Goal: Information Seeking & Learning: Learn about a topic

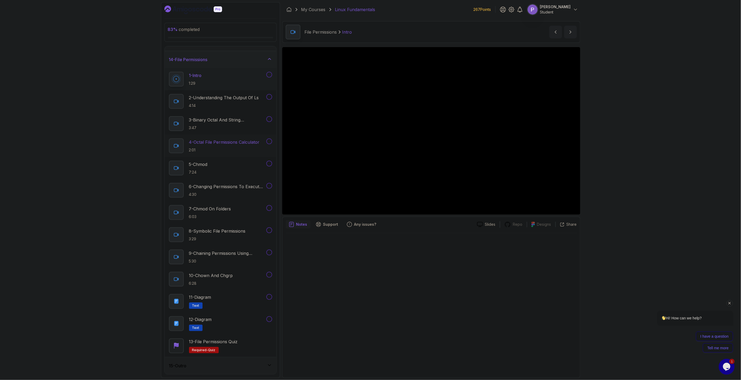
scroll to position [129, 0]
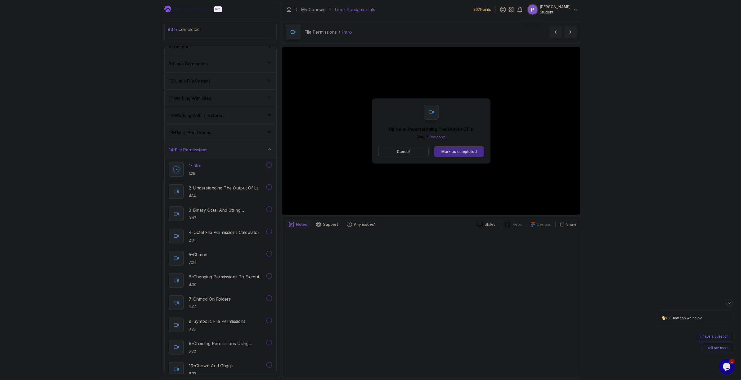
click at [441, 152] on button "Mark as completed" at bounding box center [459, 151] width 50 height 11
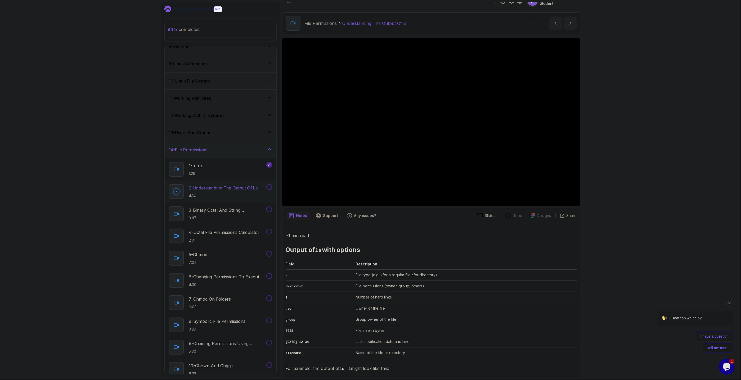
scroll to position [13, 0]
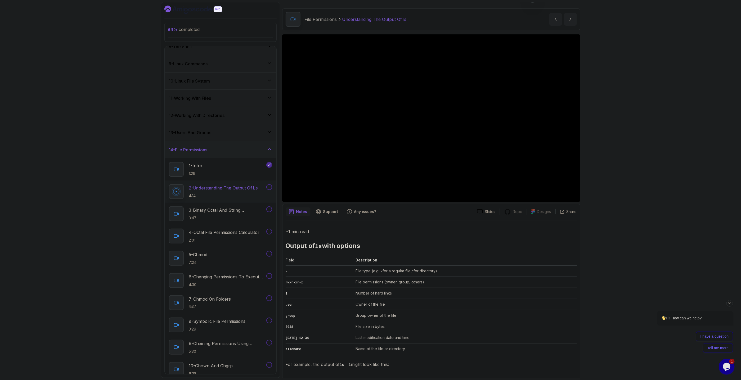
click at [730, 304] on icon "Chat attention grabber" at bounding box center [729, 303] width 5 height 5
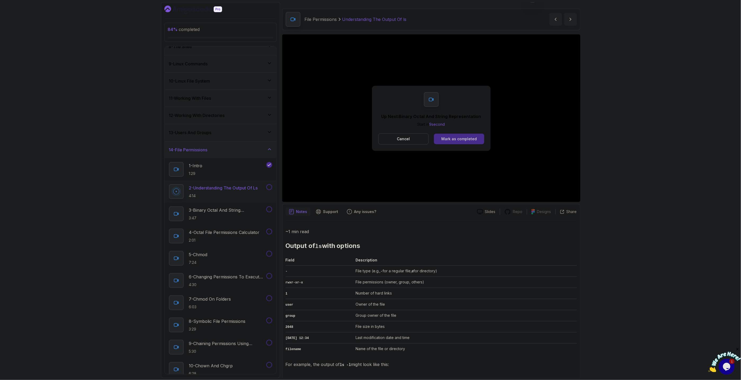
click at [480, 137] on button "Mark as completed" at bounding box center [459, 139] width 50 height 11
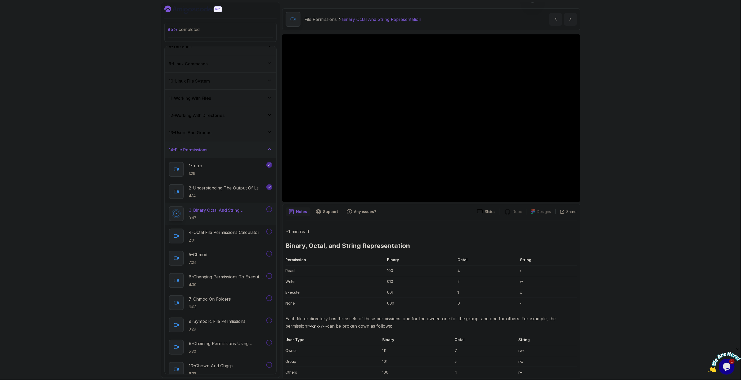
click at [632, 180] on div "85 % completed 1 - Intro 2 - Getting Started 3 - Mac Installation 4 - Windows I…" at bounding box center [370, 190] width 741 height 380
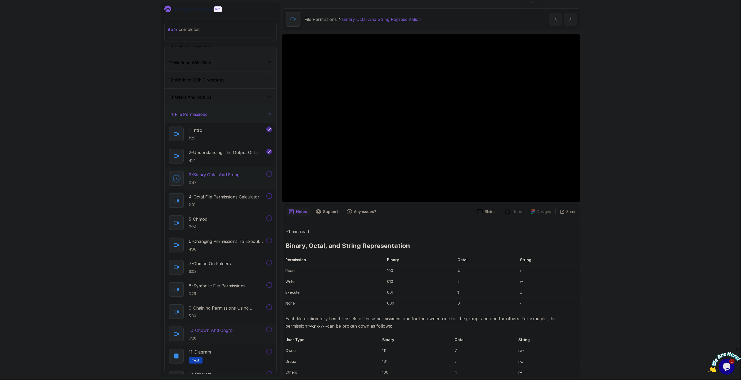
scroll to position [159, 0]
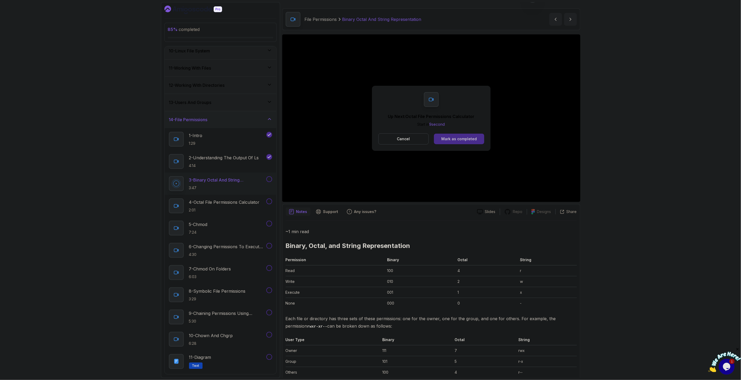
click at [468, 138] on div "Mark as completed" at bounding box center [458, 138] width 35 height 5
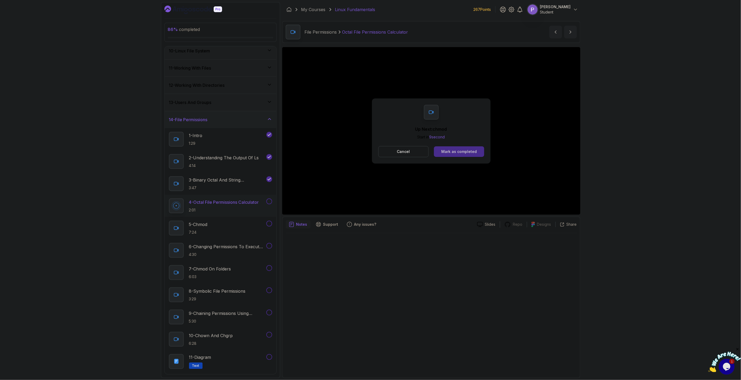
click at [467, 150] on div "Mark as completed" at bounding box center [458, 151] width 35 height 5
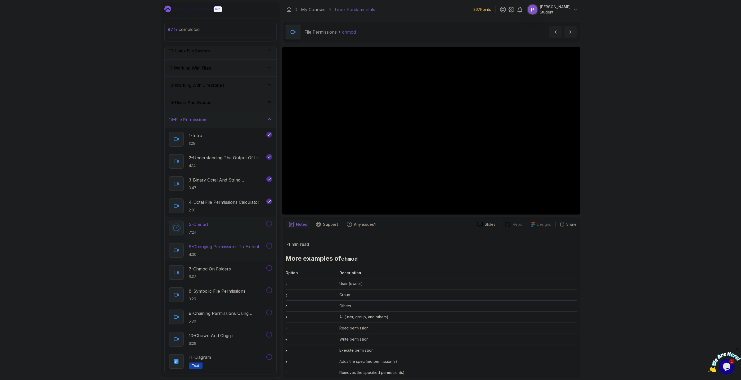
click at [246, 253] on p "4:30" at bounding box center [227, 254] width 76 height 5
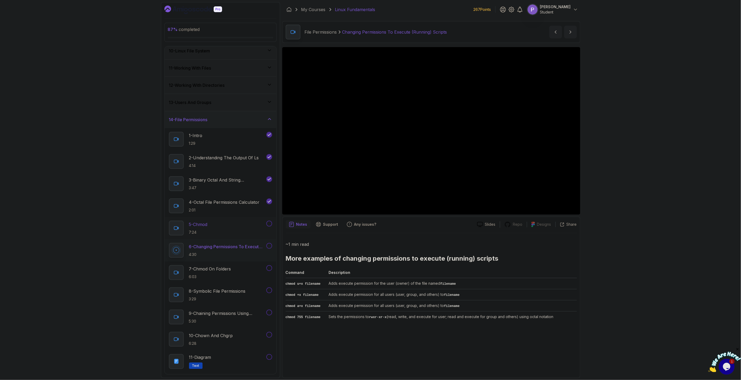
click at [271, 227] on div at bounding box center [268, 224] width 7 height 6
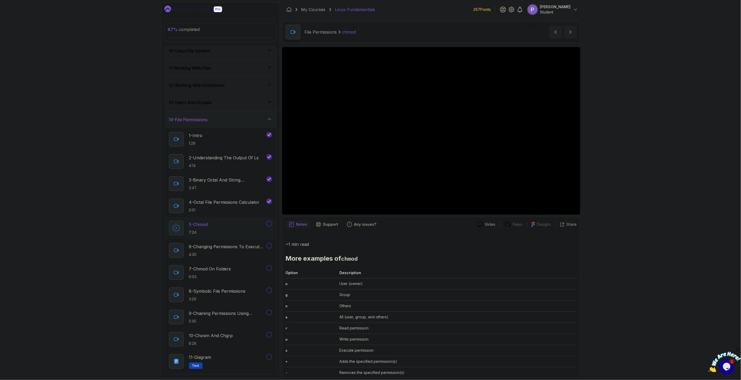
click at [269, 224] on button at bounding box center [269, 224] width 6 height 6
click at [238, 247] on p "6 - Changing Permissions To Execute (Running) Scripts" at bounding box center [227, 246] width 76 height 6
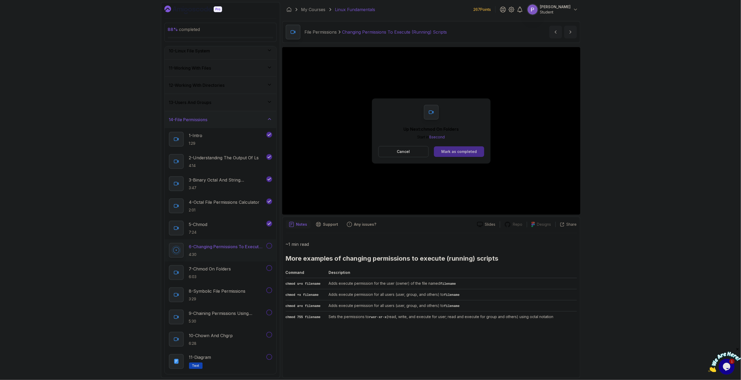
click at [469, 152] on div "Mark as completed" at bounding box center [458, 151] width 35 height 5
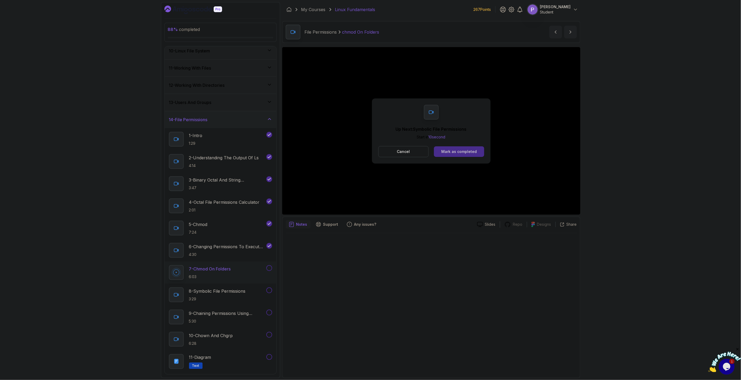
click at [463, 157] on button "Mark as completed" at bounding box center [459, 151] width 50 height 11
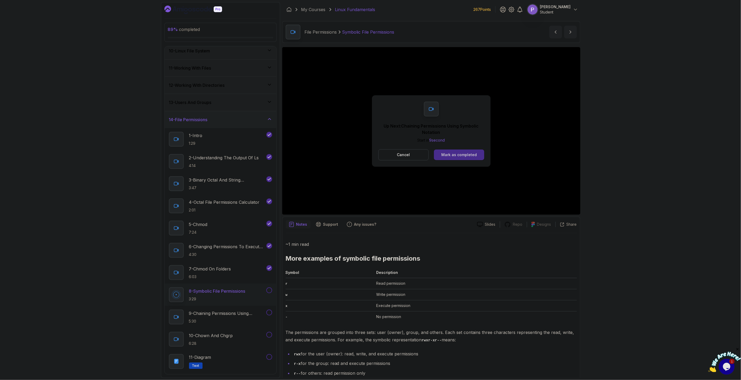
click at [449, 158] on button "Mark as completed" at bounding box center [459, 155] width 50 height 11
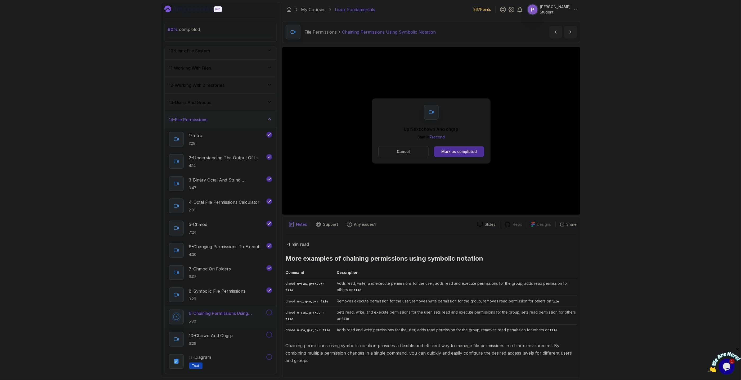
click at [410, 149] on button "Cancel" at bounding box center [403, 151] width 51 height 11
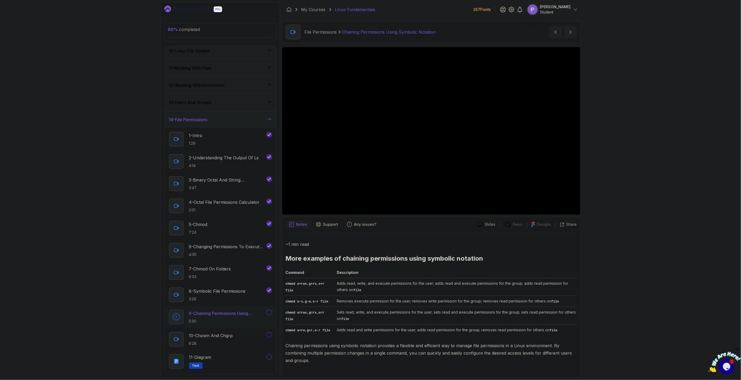
click at [259, 319] on h2 "9 - Chaining Permissions Using Symbolic Notation 5:30" at bounding box center [227, 317] width 76 height 14
click at [268, 316] on button "9 - Chaining Permissions Using Symbolic Notation 5:30" at bounding box center [220, 317] width 103 height 15
click at [269, 314] on button at bounding box center [269, 313] width 6 height 6
click at [217, 294] on p "8 - Symbolic File Permissions" at bounding box center [217, 291] width 57 height 6
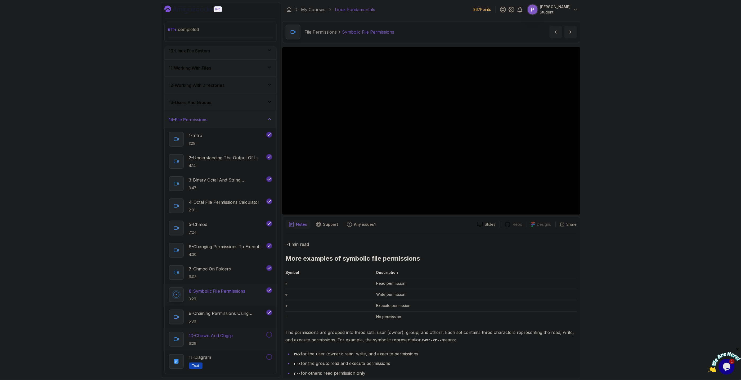
click at [227, 340] on h2 "10 - chown And chgrp 6:28" at bounding box center [211, 339] width 44 height 14
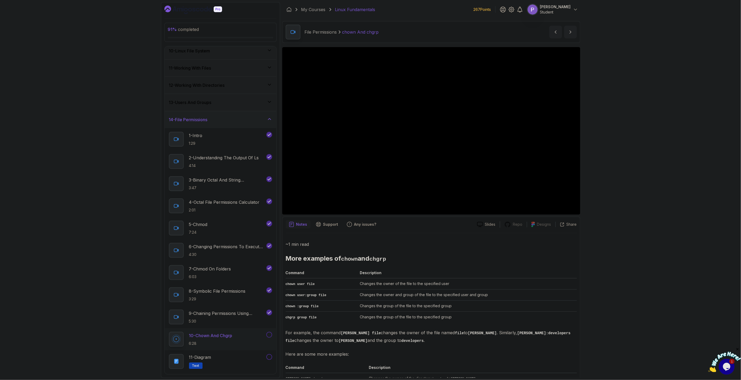
click at [636, 220] on div "91 % completed 1 - Intro 2 - Getting Started 3 - Mac Installation 4 - Windows I…" at bounding box center [370, 190] width 741 height 380
click at [567, 274] on th "Description" at bounding box center [467, 273] width 219 height 9
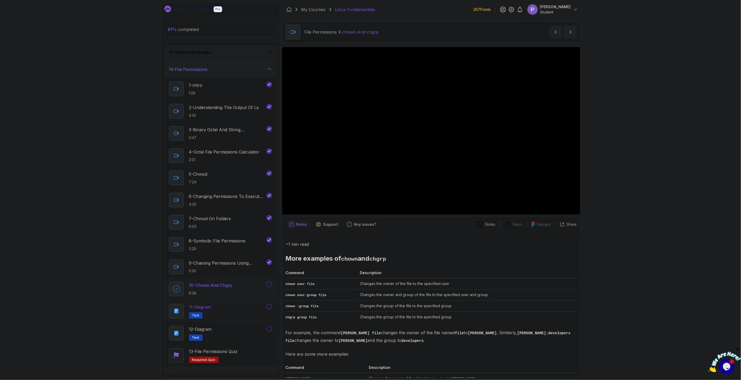
scroll to position [219, 0]
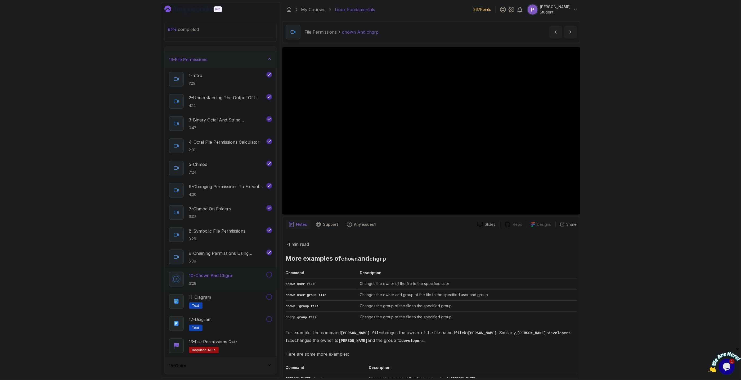
click at [260, 367] on div "15 - Outro" at bounding box center [220, 366] width 103 height 6
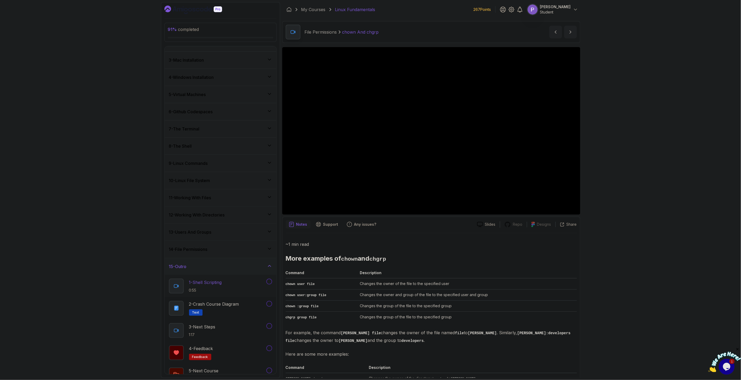
scroll to position [42, 0]
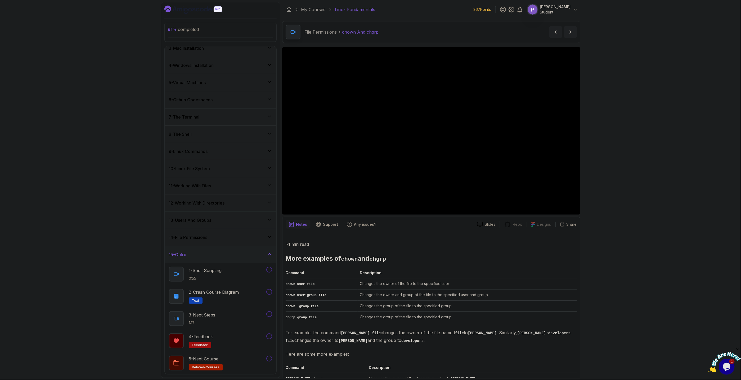
click at [267, 253] on icon at bounding box center [269, 253] width 5 height 5
click at [268, 279] on icon at bounding box center [269, 277] width 5 height 5
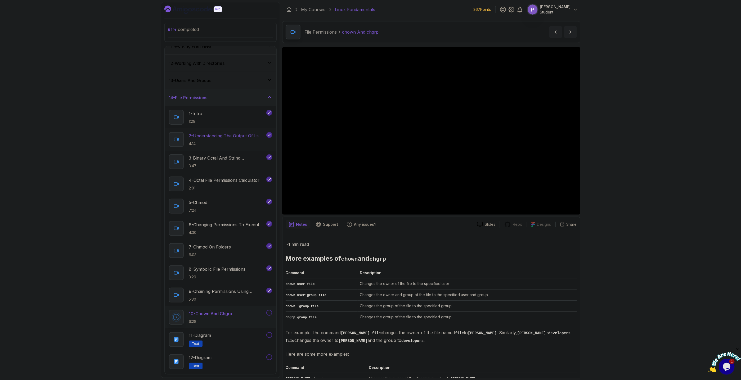
scroll to position [219, 0]
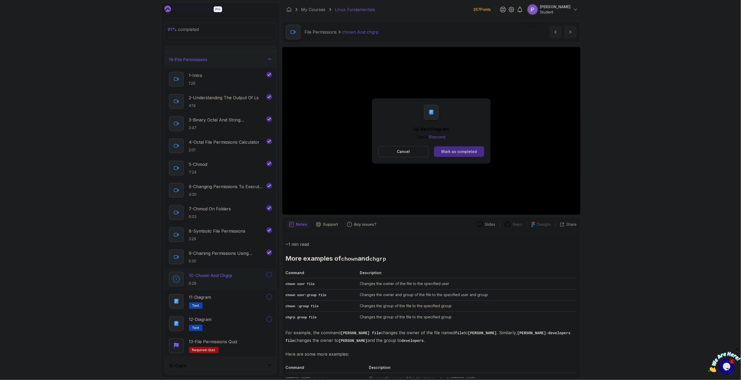
click at [464, 153] on div "Mark as completed" at bounding box center [458, 151] width 35 height 5
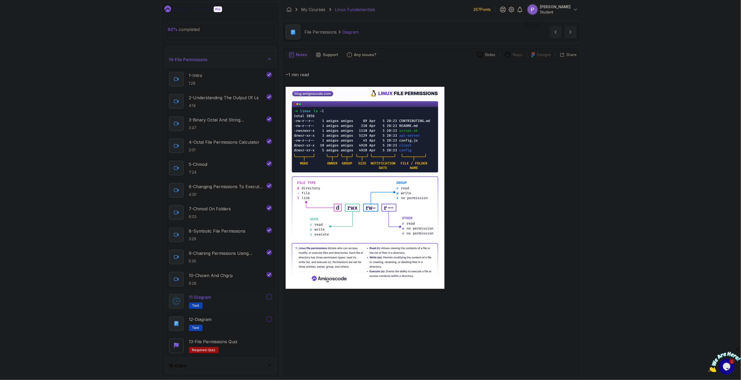
click at [271, 300] on button "11 - Diagram Text" at bounding box center [220, 301] width 103 height 15
click at [269, 297] on button at bounding box center [269, 297] width 6 height 6
click at [229, 320] on div "12 - Diagram Text" at bounding box center [217, 323] width 96 height 15
click at [218, 324] on div "12 - Diagram Text" at bounding box center [217, 323] width 96 height 15
click at [222, 303] on div "11 - Diagram Text" at bounding box center [217, 301] width 96 height 15
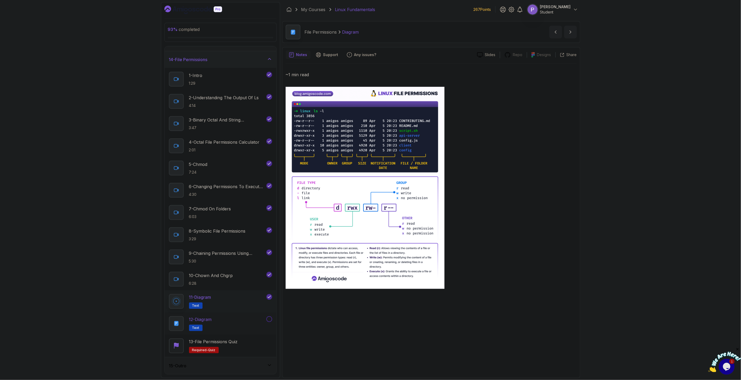
click at [225, 319] on div "12 - Diagram Text" at bounding box center [217, 323] width 96 height 15
click at [236, 343] on p "13 - File Permissions Quiz" at bounding box center [213, 341] width 49 height 6
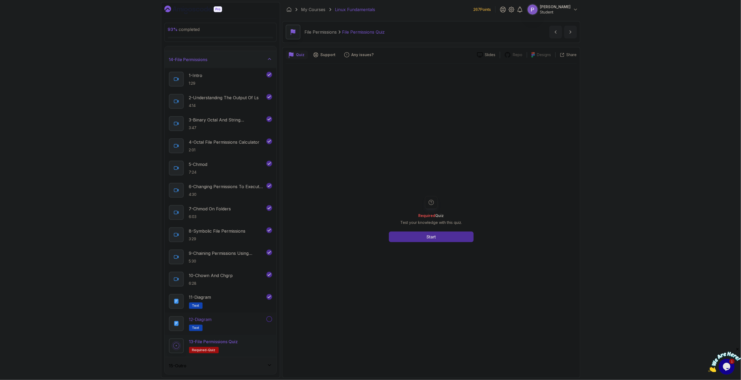
click at [230, 324] on div "12 - Diagram Text" at bounding box center [217, 323] width 96 height 15
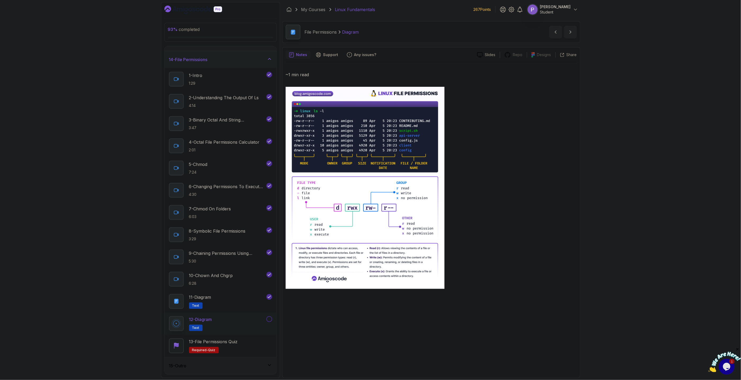
click at [272, 319] on button at bounding box center [269, 319] width 6 height 6
click at [239, 300] on div "11 - Diagram Text" at bounding box center [217, 301] width 96 height 15
click at [236, 324] on div "12 - Diagram Text" at bounding box center [217, 323] width 96 height 15
click at [237, 346] on h2 "13 - File Permissions Quiz Required- quiz" at bounding box center [213, 345] width 49 height 15
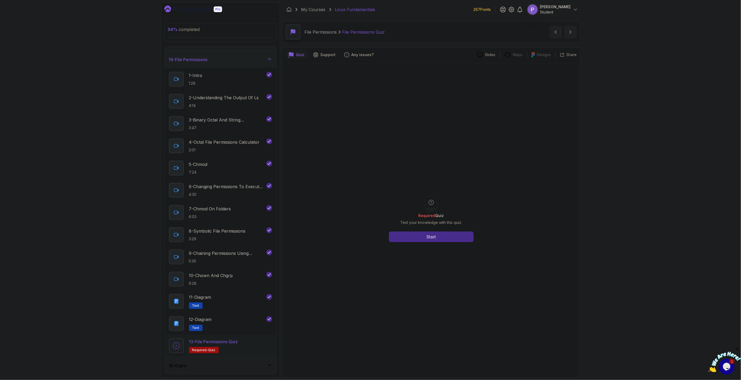
click at [415, 234] on button "Start" at bounding box center [431, 237] width 85 height 11
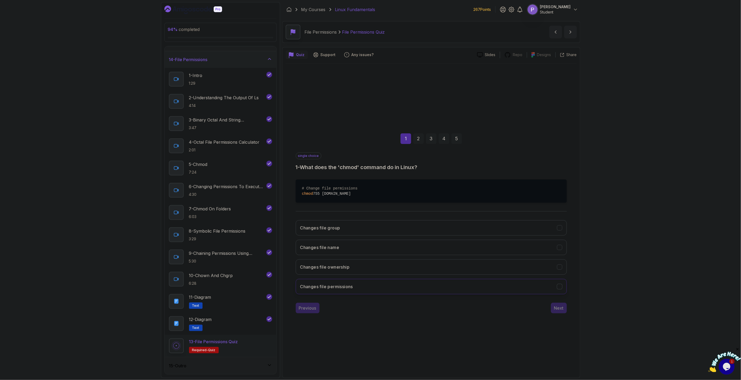
click at [562, 287] on icon "Changes file permissions" at bounding box center [559, 286] width 5 height 5
click at [560, 307] on div "Next" at bounding box center [559, 308] width 10 height 6
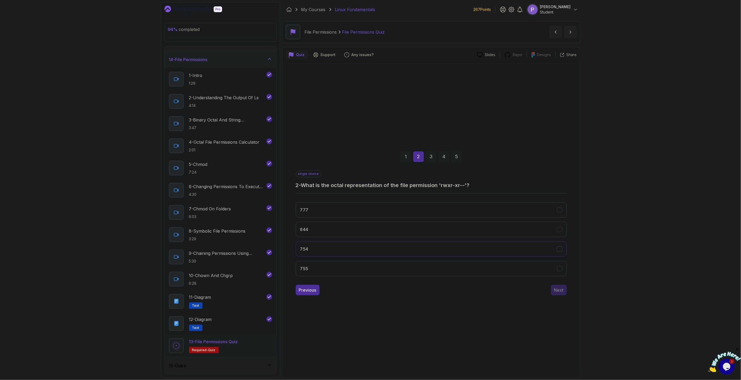
click at [351, 249] on button "754" at bounding box center [431, 248] width 271 height 15
click at [559, 292] on div "Next" at bounding box center [559, 290] width 10 height 6
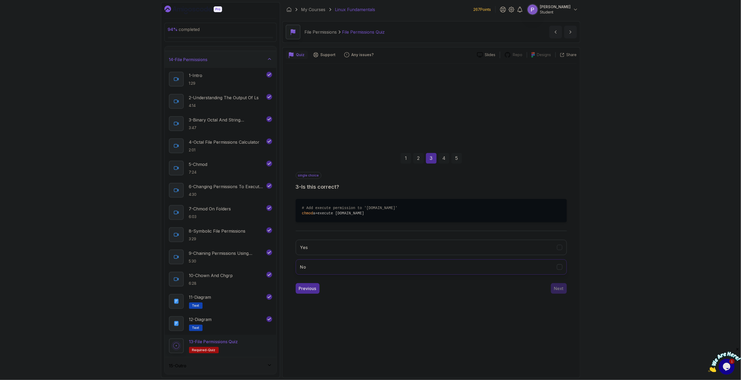
click at [339, 274] on button "No" at bounding box center [431, 266] width 271 height 15
click at [563, 290] on div "Next" at bounding box center [559, 288] width 10 height 6
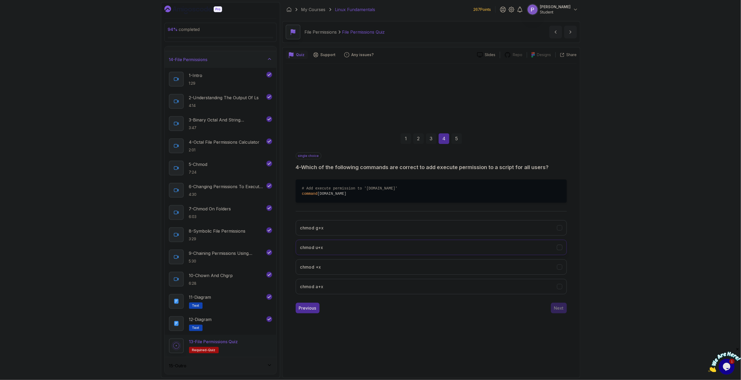
click at [352, 245] on button "chmod u+x" at bounding box center [431, 247] width 271 height 15
click at [490, 263] on button "chmod +x" at bounding box center [431, 266] width 271 height 15
click at [563, 310] on button "Next" at bounding box center [559, 308] width 16 height 11
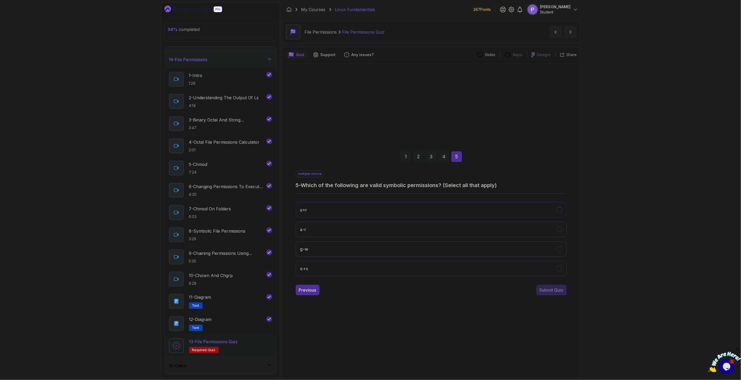
click at [537, 207] on button "u+r" at bounding box center [431, 209] width 271 height 15
click at [544, 228] on button "a-r" at bounding box center [431, 229] width 271 height 15
click at [537, 248] on button "g-w" at bounding box center [431, 248] width 271 height 15
click at [554, 290] on div "Submit Quiz" at bounding box center [551, 290] width 24 height 6
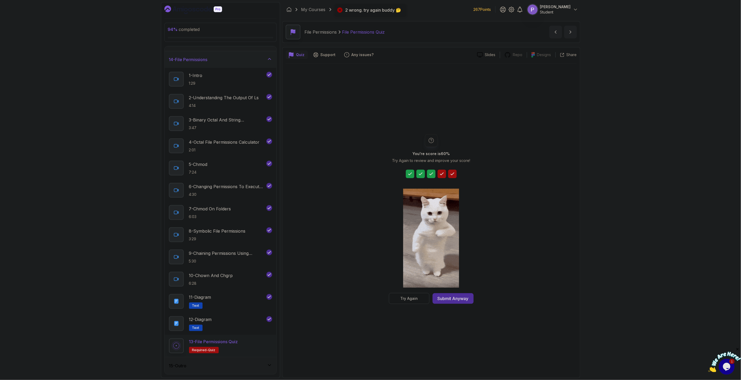
click at [423, 299] on button "Try Again" at bounding box center [409, 298] width 40 height 11
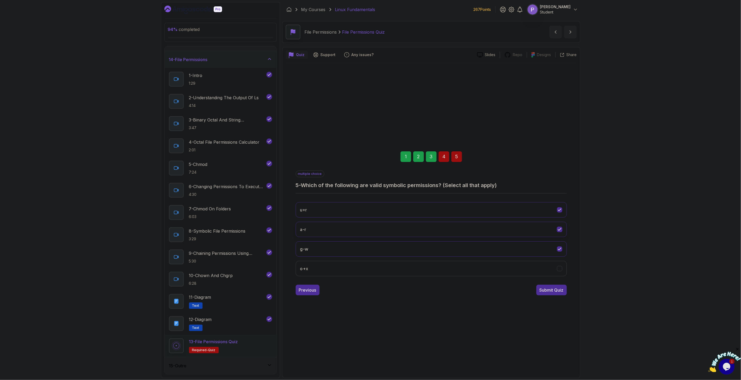
click at [559, 224] on button "a-r" at bounding box center [431, 229] width 271 height 15
click at [562, 211] on icon "u+r" at bounding box center [559, 209] width 5 height 5
click at [559, 249] on icon "g-w" at bounding box center [559, 248] width 5 height 5
click at [305, 291] on div "Previous" at bounding box center [307, 290] width 17 height 6
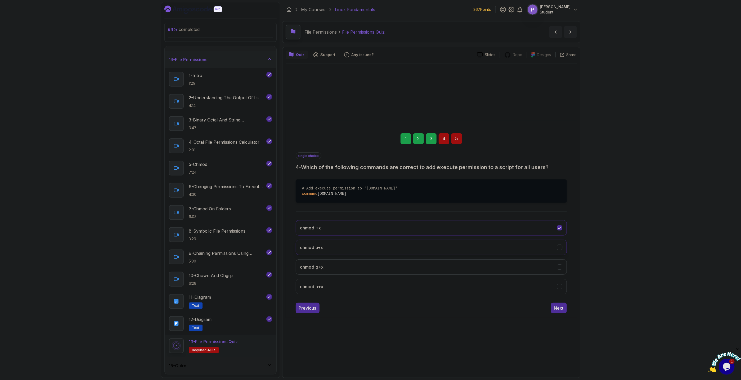
click at [562, 247] on icon "chmod u+x" at bounding box center [559, 247] width 5 height 5
click at [563, 310] on div "Next" at bounding box center [559, 308] width 10 height 6
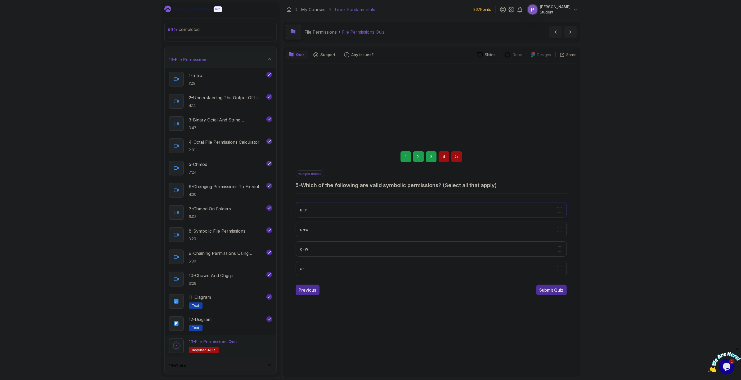
click at [561, 208] on icon "u+r" at bounding box center [559, 209] width 5 height 5
click at [561, 232] on div "o+x" at bounding box center [560, 230] width 6 height 6
click at [561, 251] on icon "g-w" at bounding box center [559, 248] width 5 height 5
click at [562, 271] on icon "a-r" at bounding box center [559, 268] width 5 height 5
click at [553, 288] on div "Submit Quiz" at bounding box center [551, 290] width 24 height 6
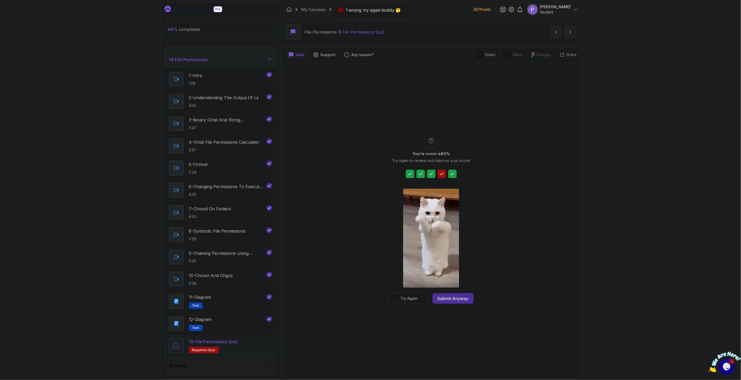
click at [419, 299] on button "Try Again" at bounding box center [409, 298] width 40 height 11
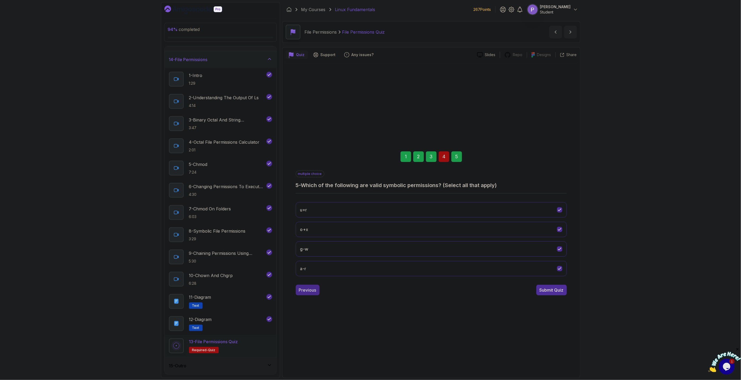
click at [311, 292] on div "Previous" at bounding box center [307, 290] width 17 height 6
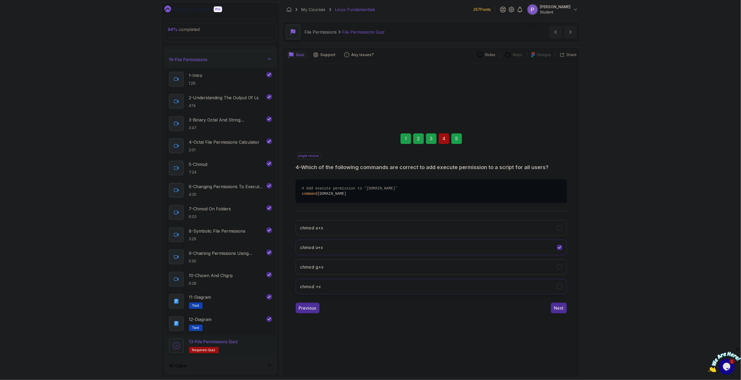
click at [562, 285] on button "chmod +x" at bounding box center [431, 286] width 271 height 15
click at [557, 311] on div "Next" at bounding box center [559, 308] width 10 height 6
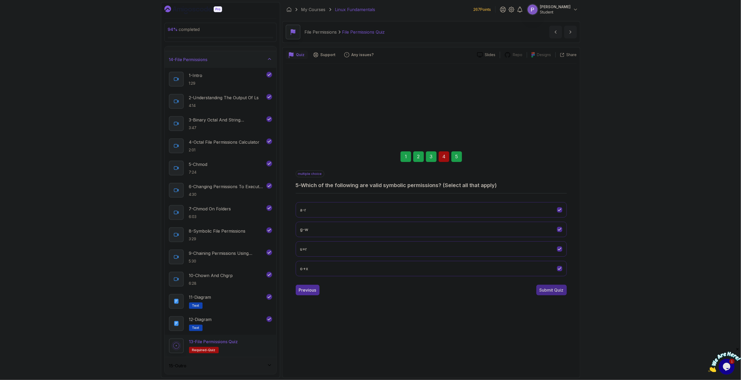
click at [559, 291] on div "Submit Quiz" at bounding box center [551, 290] width 24 height 6
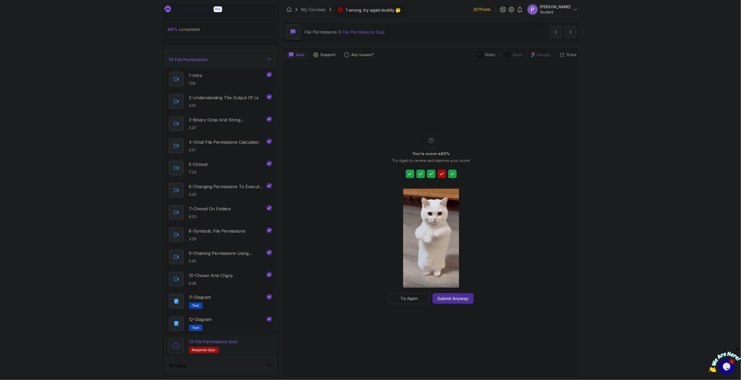
drag, startPoint x: 420, startPoint y: 300, endPoint x: 423, endPoint y: 300, distance: 3.2
click at [420, 300] on button "Try Again" at bounding box center [409, 298] width 40 height 11
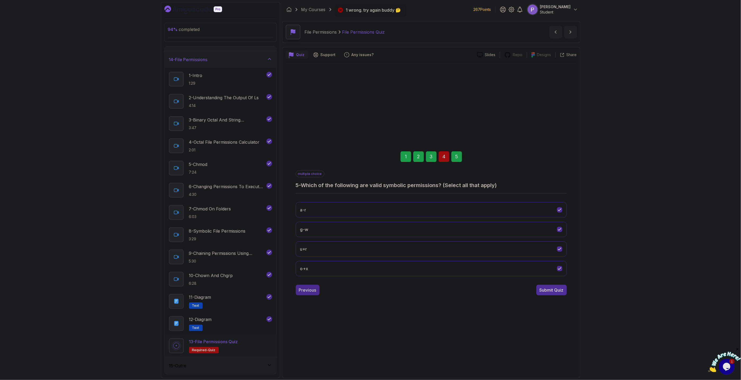
click at [313, 291] on div "Previous" at bounding box center [307, 290] width 17 height 6
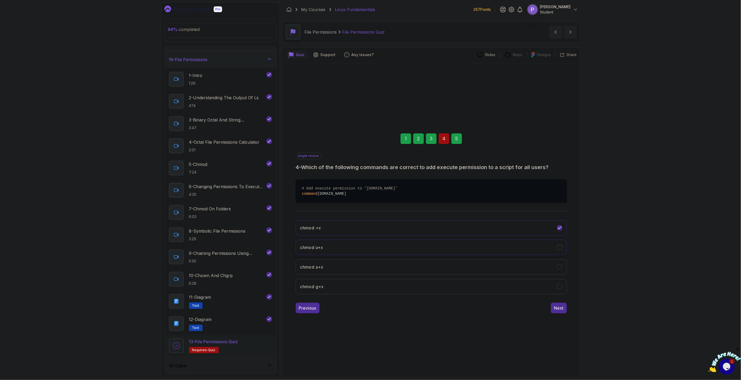
click at [557, 249] on div "chmod u+x" at bounding box center [560, 248] width 6 height 6
click at [562, 311] on div "Next" at bounding box center [559, 308] width 10 height 6
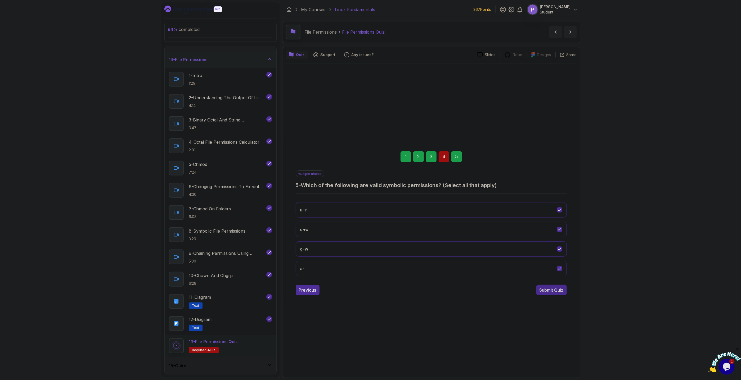
click at [548, 291] on div "Submit Quiz" at bounding box center [551, 290] width 24 height 6
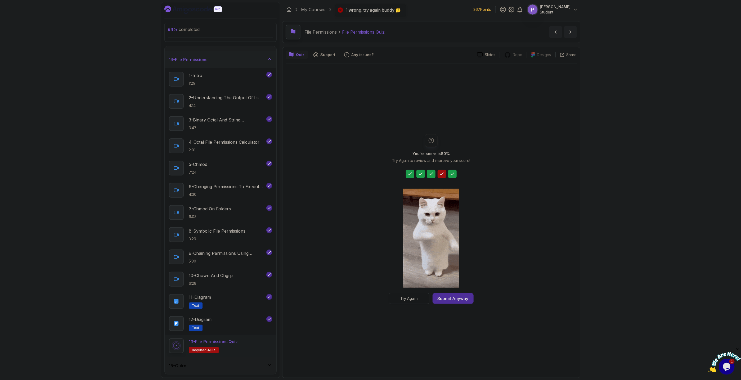
click at [402, 296] on div "Try Again" at bounding box center [408, 298] width 17 height 5
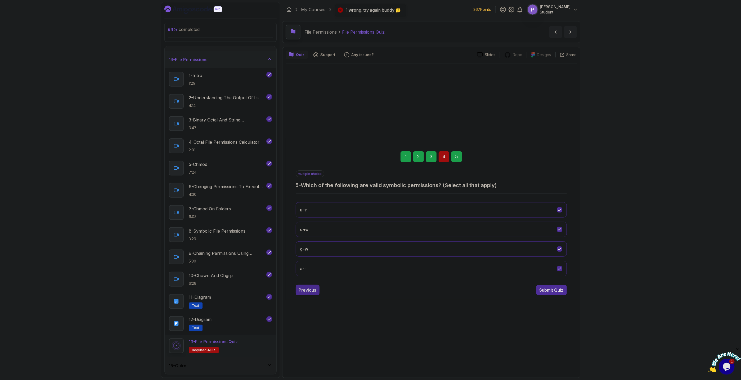
click at [312, 291] on div "Previous" at bounding box center [307, 290] width 17 height 6
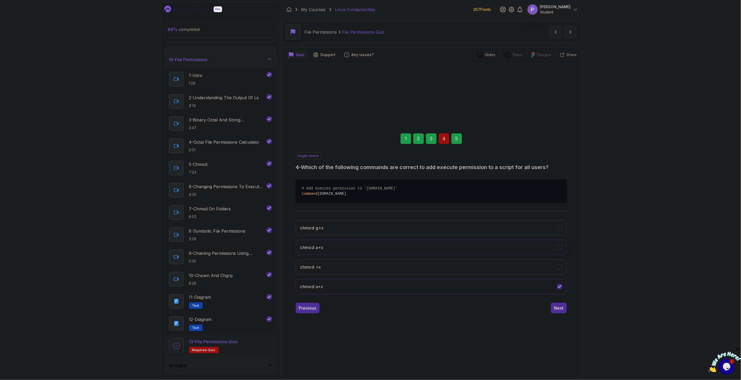
click at [390, 248] on button "chmod a+x" at bounding box center [431, 247] width 271 height 15
click at [557, 305] on div "Next" at bounding box center [559, 308] width 10 height 6
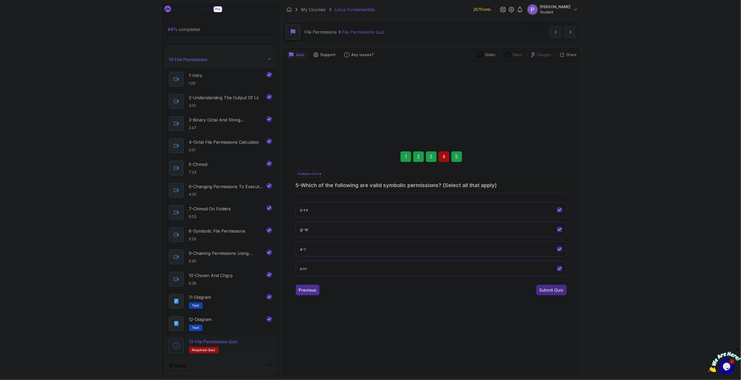
click at [550, 293] on div "Submit Quiz" at bounding box center [551, 290] width 24 height 6
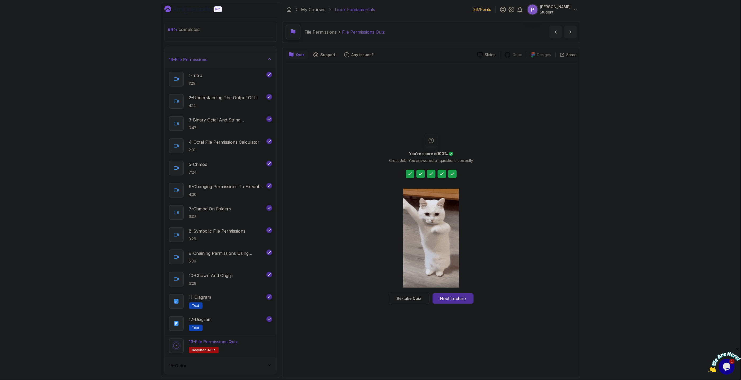
click at [477, 301] on div "You're score is 100 % Great Job! You answered all questions correctly Re-take Q…" at bounding box center [431, 219] width 102 height 170
click at [469, 300] on button "Next Lecture" at bounding box center [452, 298] width 41 height 11
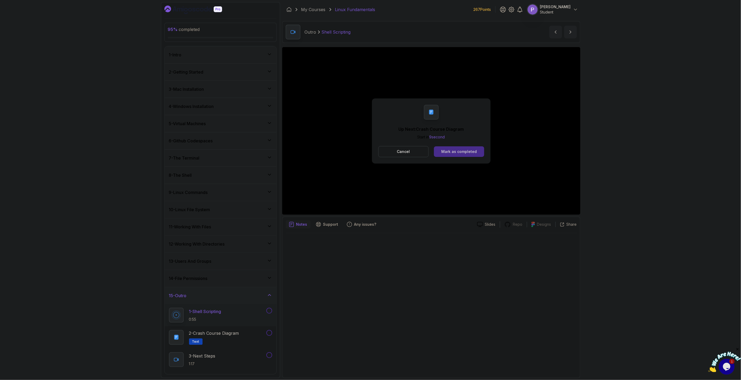
click at [457, 154] on div "Mark as completed" at bounding box center [458, 151] width 35 height 5
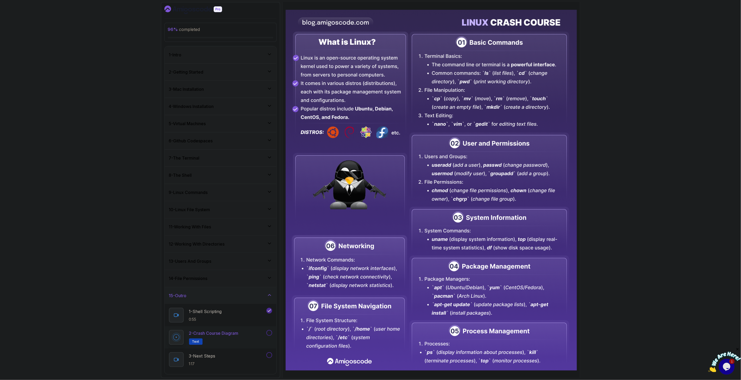
scroll to position [89, 0]
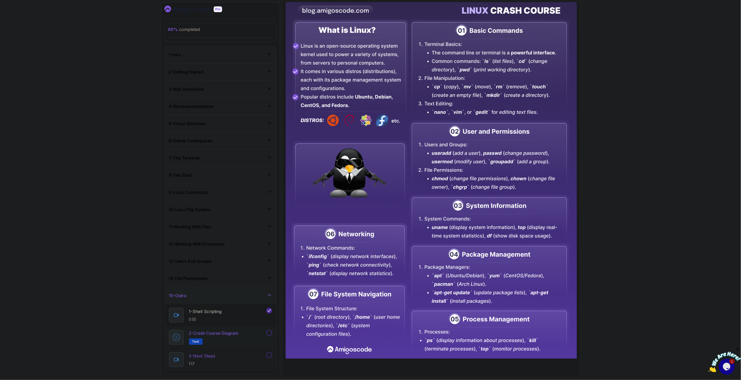
click at [201, 360] on h2 "3 - Next Steps 1:17" at bounding box center [202, 360] width 26 height 14
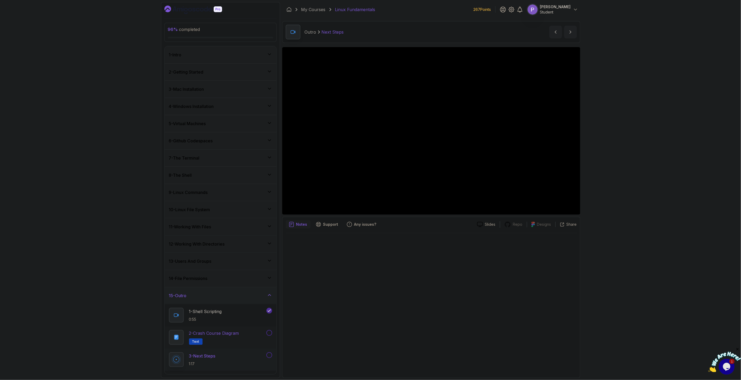
click at [269, 335] on button at bounding box center [269, 333] width 6 height 6
click at [271, 278] on icon at bounding box center [269, 277] width 5 height 5
click at [270, 257] on div "13 - Users And Groups" at bounding box center [221, 261] width 112 height 17
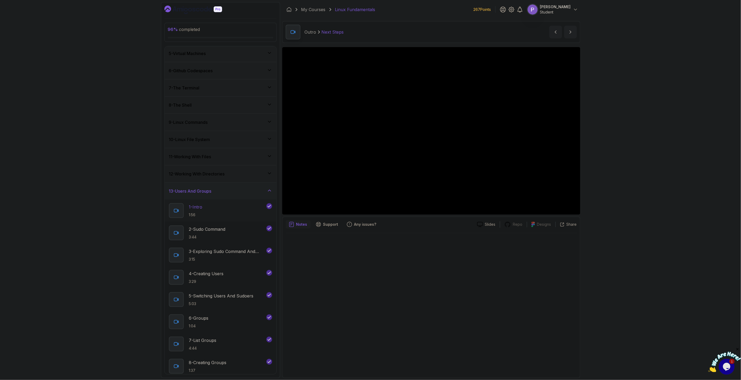
scroll to position [30, 0]
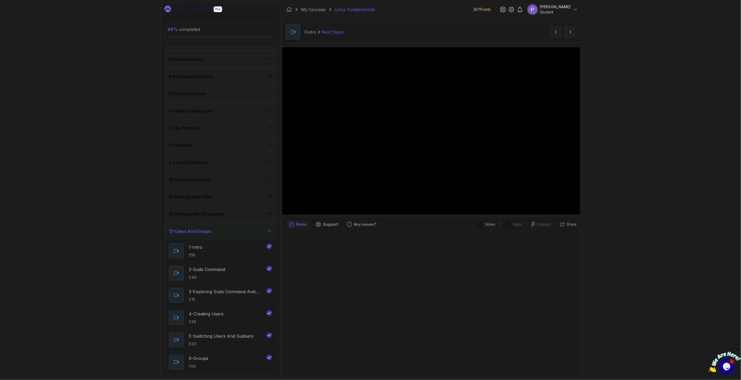
click at [269, 217] on div "12 - Working With Directories" at bounding box center [220, 214] width 103 height 6
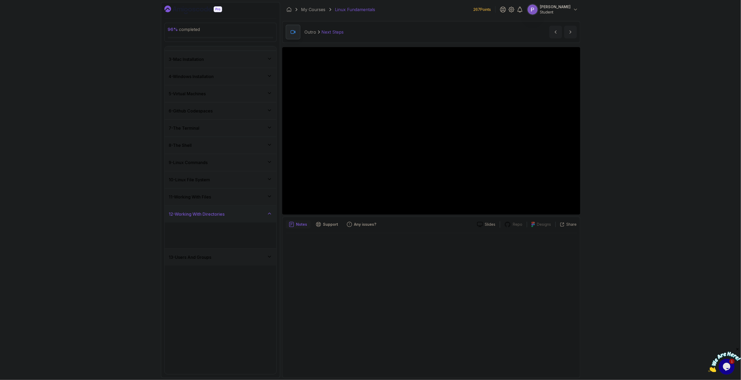
scroll to position [0, 0]
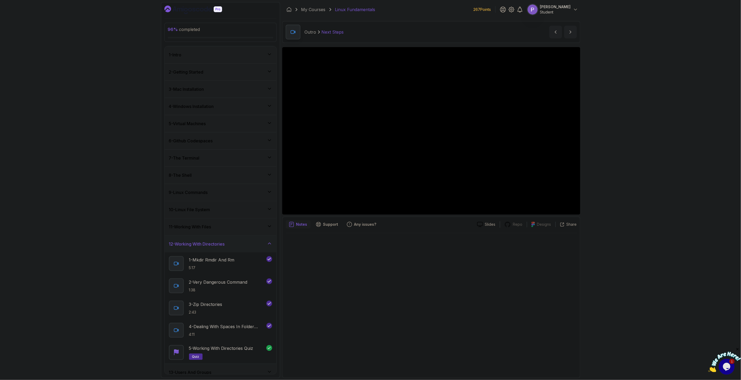
click at [270, 209] on icon at bounding box center [269, 208] width 5 height 5
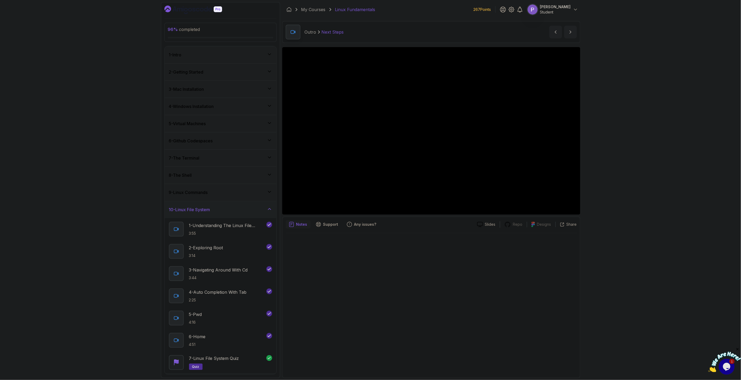
click at [268, 190] on icon at bounding box center [269, 191] width 5 height 5
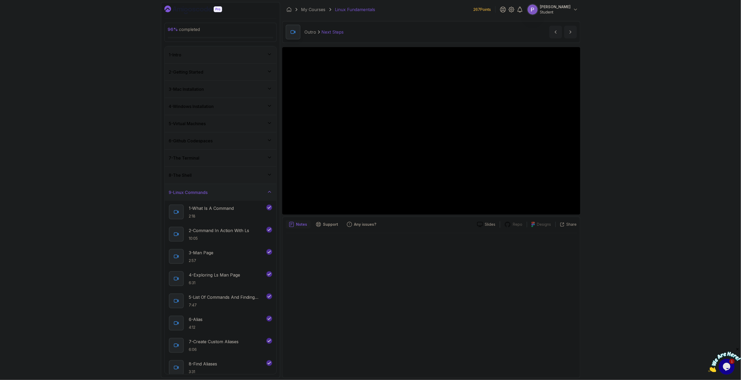
click at [272, 173] on div "8 - The Shell" at bounding box center [220, 175] width 103 height 6
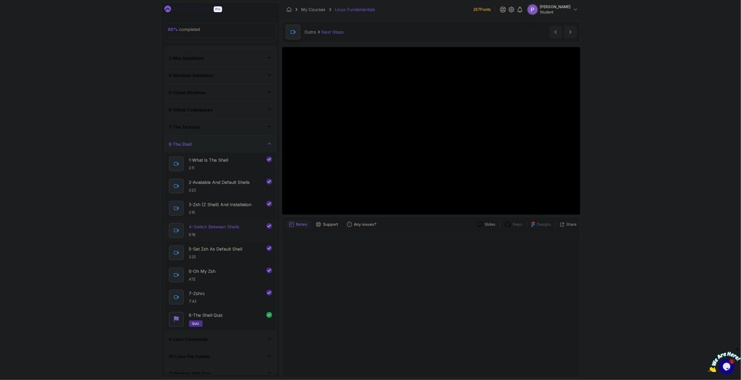
scroll to position [60, 0]
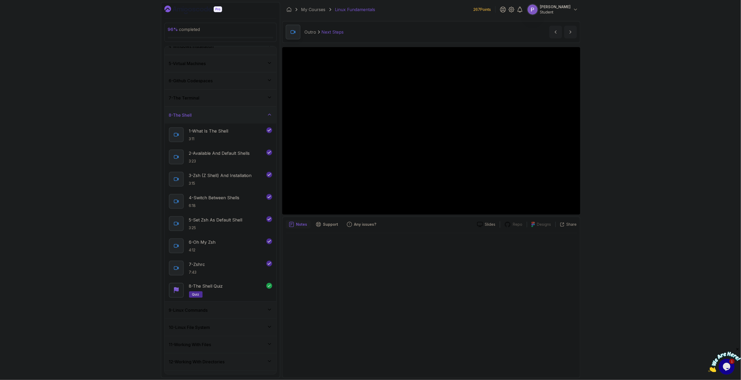
click at [268, 96] on icon at bounding box center [269, 97] width 5 height 5
click at [272, 139] on icon at bounding box center [269, 140] width 5 height 5
click at [271, 122] on icon at bounding box center [269, 122] width 5 height 5
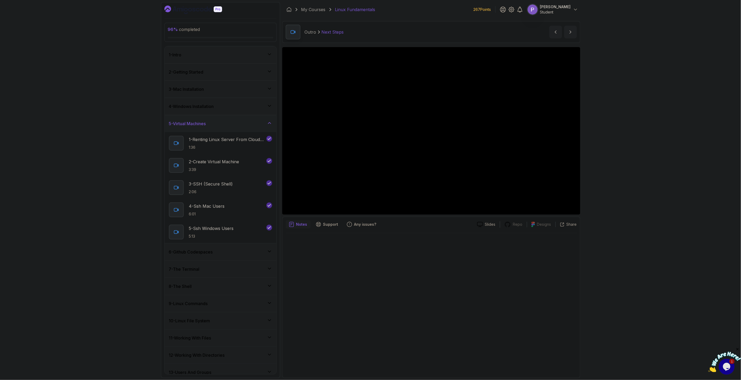
click at [269, 106] on icon at bounding box center [269, 105] width 5 height 5
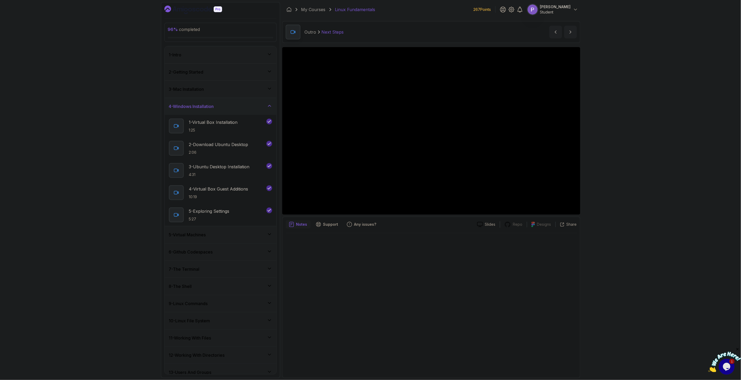
click at [268, 88] on icon at bounding box center [269, 88] width 5 height 5
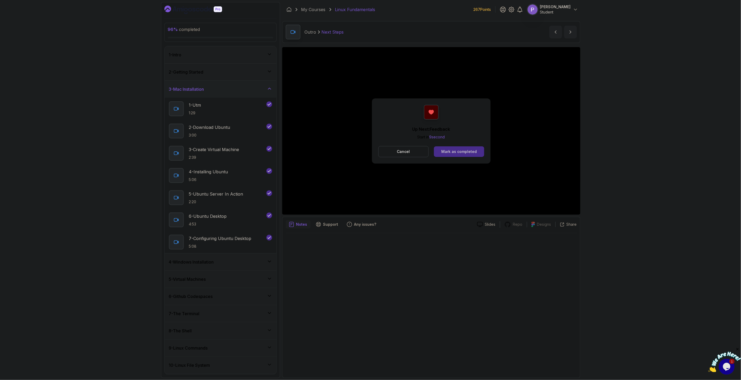
click at [449, 151] on div "Mark as completed" at bounding box center [458, 151] width 35 height 5
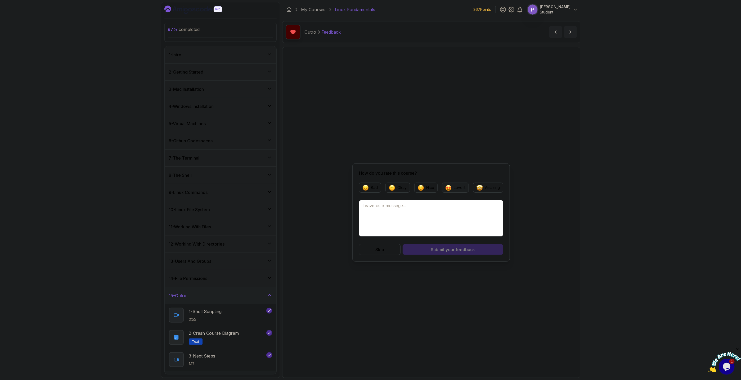
click at [463, 189] on p "Love it" at bounding box center [460, 187] width 12 height 5
click at [435, 251] on div "Submit your feedback" at bounding box center [453, 249] width 44 height 6
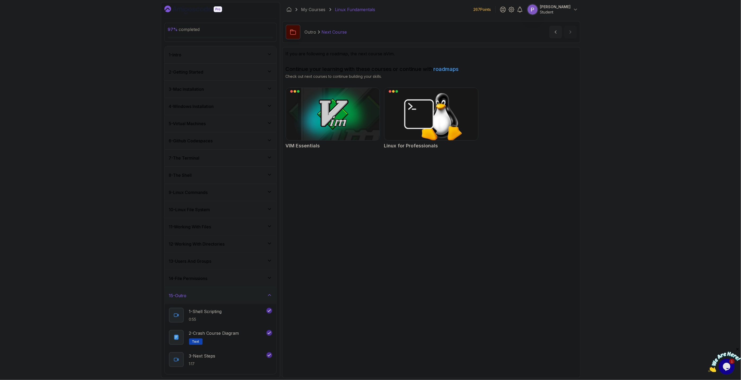
scroll to position [42, 0]
click at [266, 336] on button at bounding box center [269, 336] width 6 height 6
click at [273, 359] on div "5 - Next Course related-courses" at bounding box center [221, 363] width 112 height 22
click at [271, 360] on button at bounding box center [269, 359] width 6 height 6
click at [432, 218] on section "If you are following a roadmap, the next course is Vim . Continue your learning…" at bounding box center [431, 212] width 298 height 331
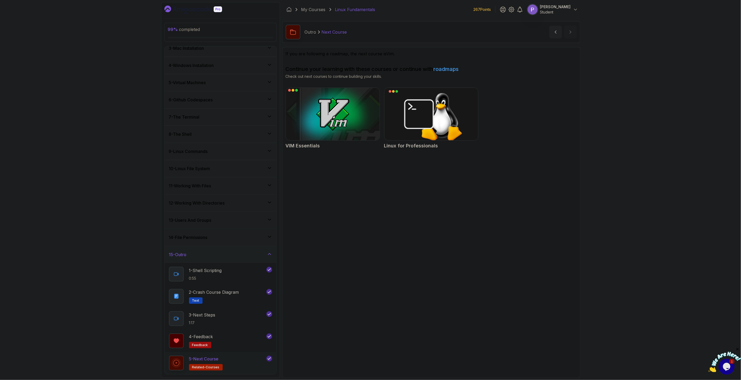
click at [337, 114] on img at bounding box center [332, 114] width 98 height 55
click at [267, 255] on icon at bounding box center [269, 253] width 5 height 5
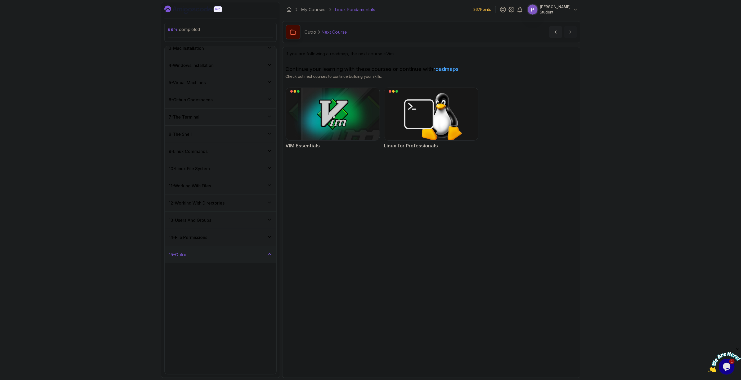
scroll to position [0, 0]
click at [264, 279] on div "14 - File Permissions" at bounding box center [220, 278] width 103 height 6
click at [270, 261] on icon at bounding box center [269, 260] width 5 height 5
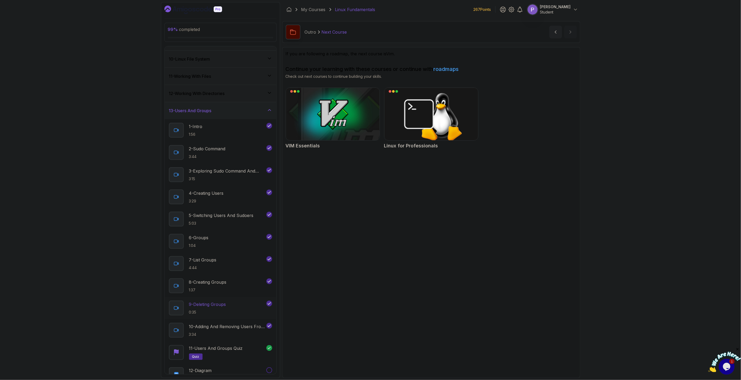
scroll to position [197, 0]
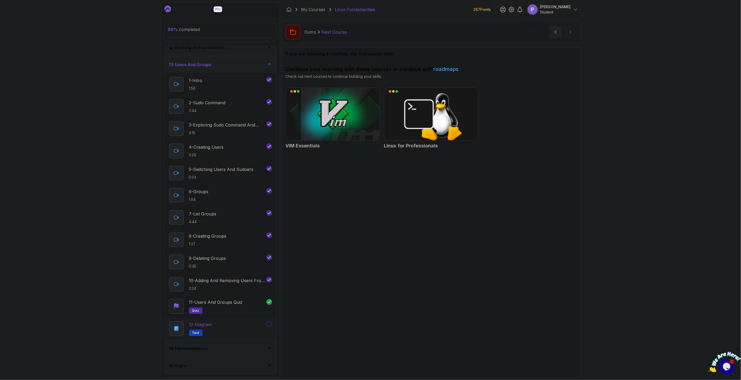
click at [270, 325] on button at bounding box center [269, 324] width 6 height 6
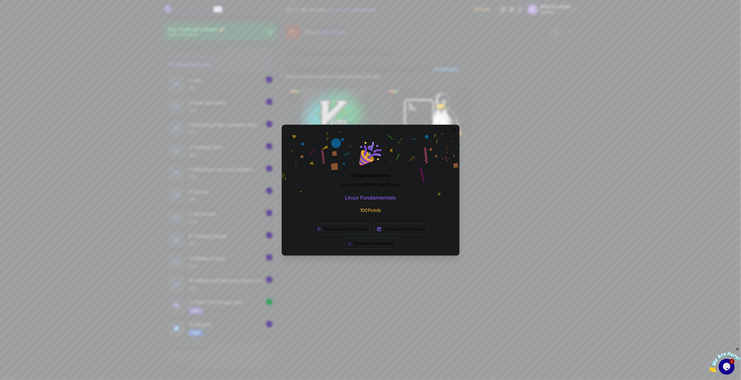
scroll to position [196, 0]
click at [383, 232] on p "Share your Certificate" at bounding box center [403, 229] width 41 height 5
click at [534, 166] on div "Congratulations! You've Completed the Course ! Linux Fundamentals 100 Points Ch…" at bounding box center [370, 190] width 741 height 380
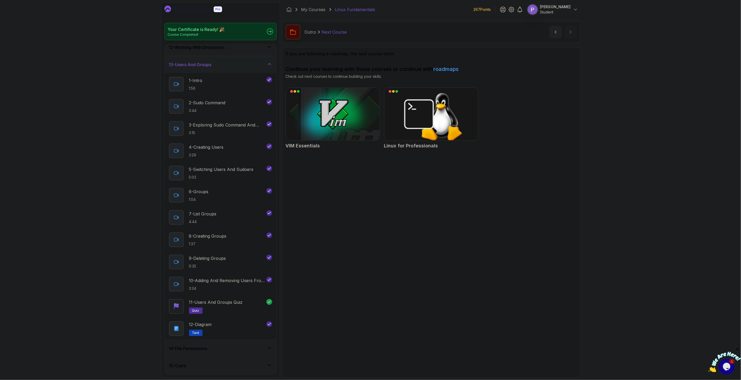
click at [186, 10] on icon "Dashboard" at bounding box center [193, 10] width 58 height 8
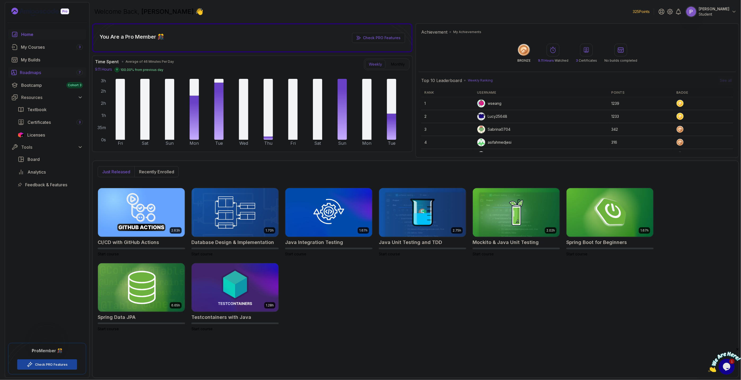
click at [50, 72] on div "Roadmaps 7" at bounding box center [51, 72] width 63 height 6
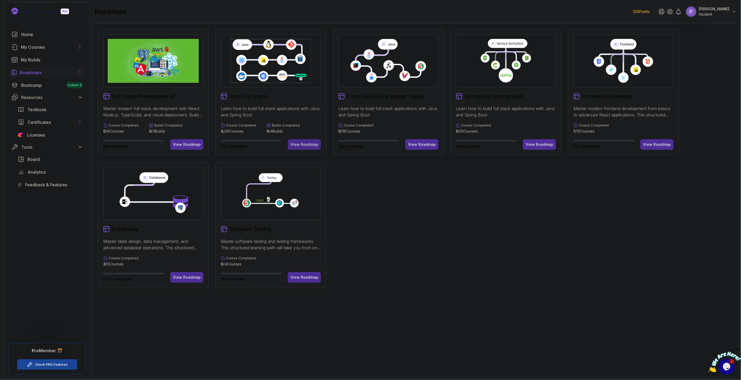
click at [303, 146] on div "View Roadmap" at bounding box center [304, 144] width 28 height 5
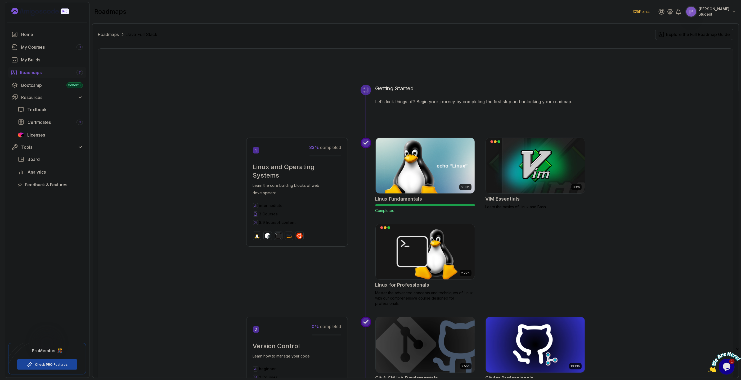
scroll to position [120, 0]
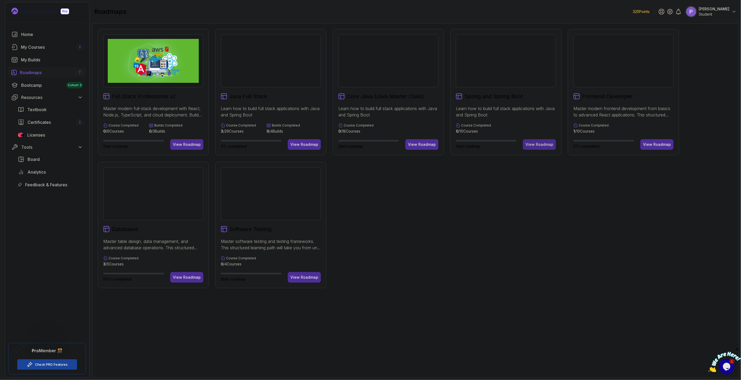
click at [537, 144] on div "View Roadmap" at bounding box center [539, 144] width 28 height 5
